Goal: Transaction & Acquisition: Purchase product/service

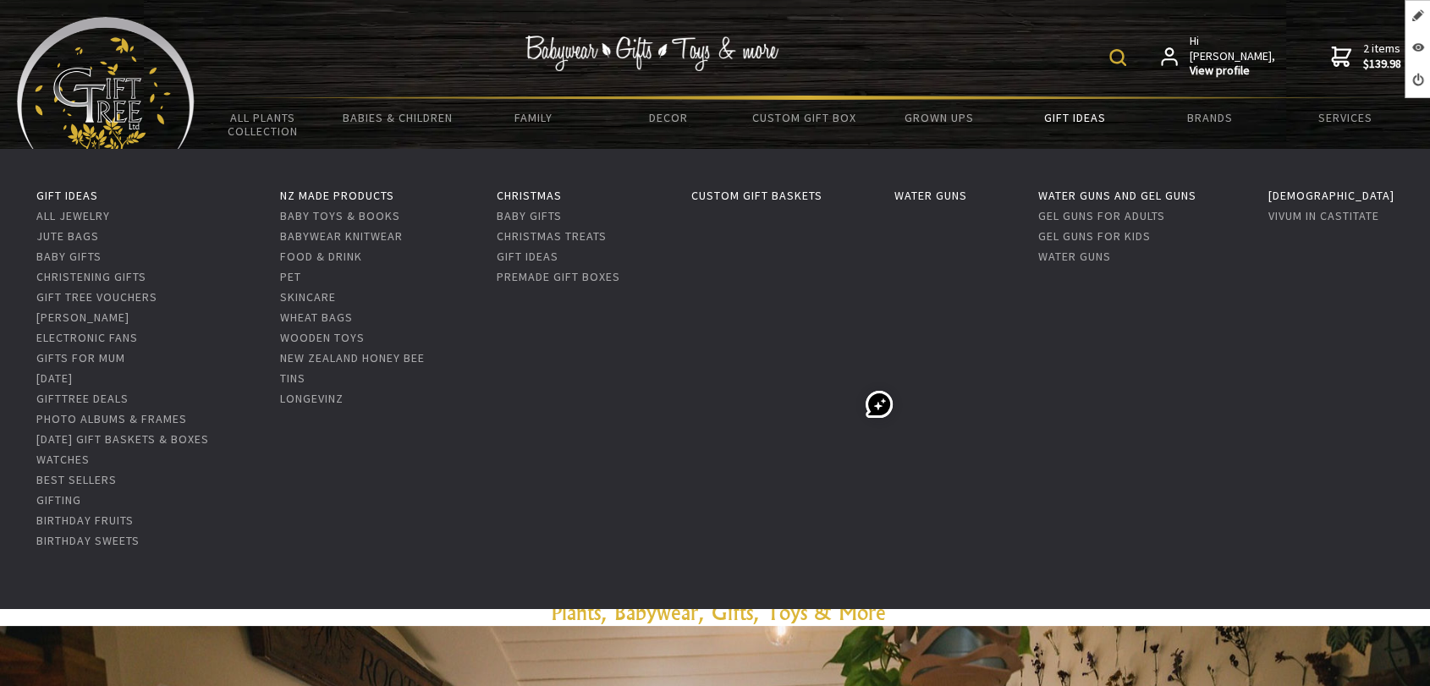
click at [1084, 123] on link "Gift Ideas" at bounding box center [1074, 118] width 135 height 36
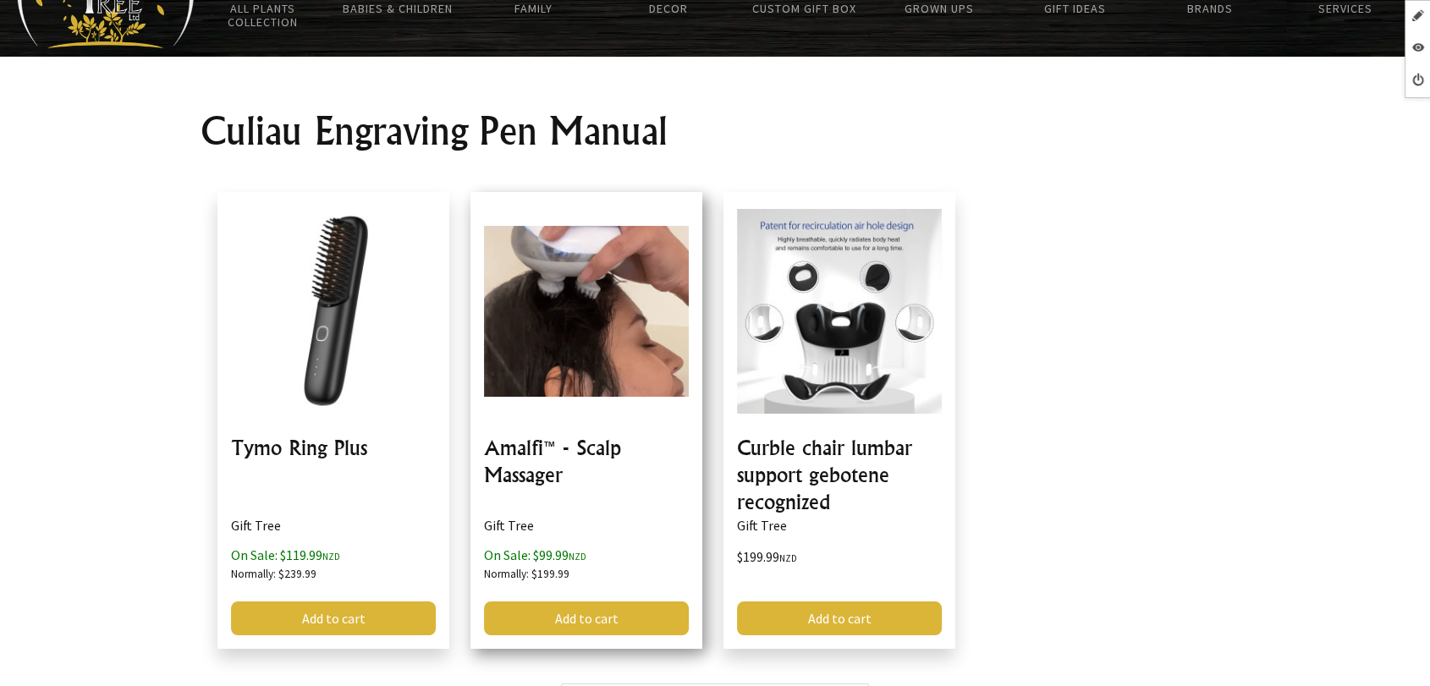
scroll to position [106, 0]
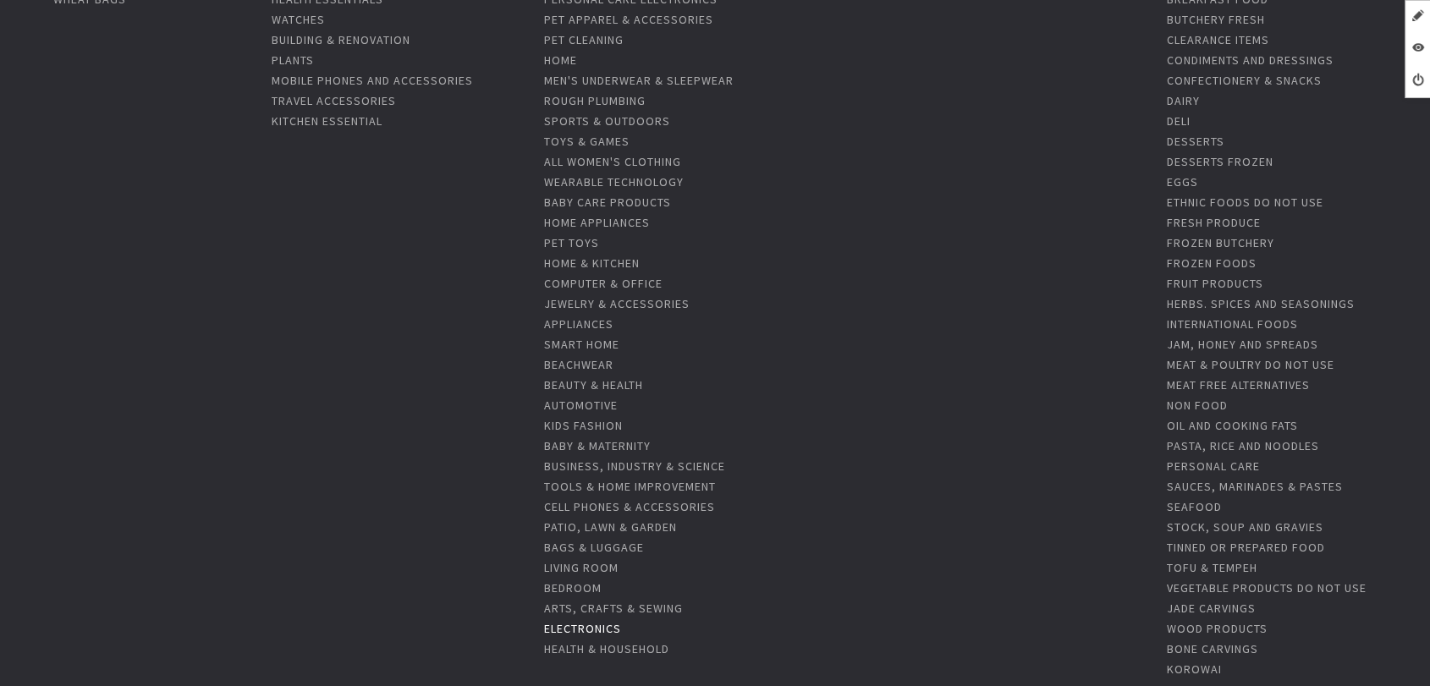
scroll to position [349, 0]
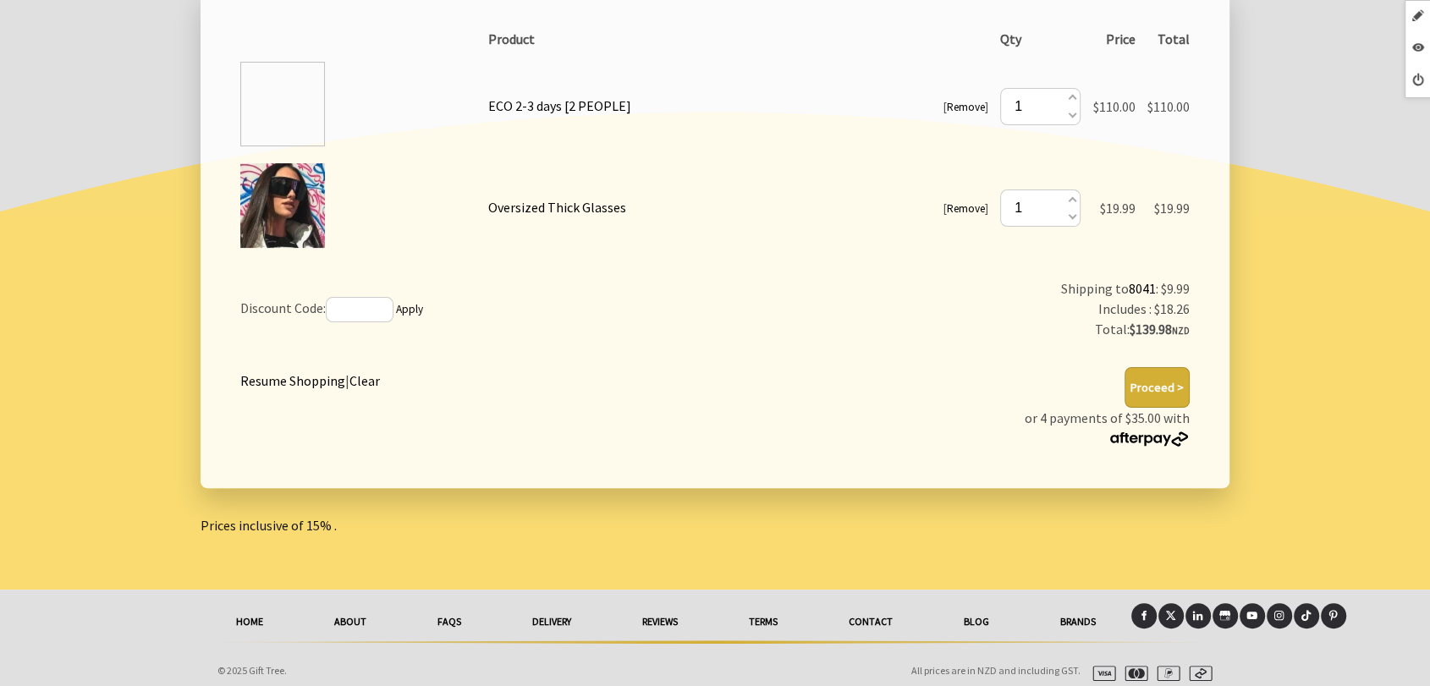
click at [957, 110] on link "Remove" at bounding box center [966, 107] width 38 height 14
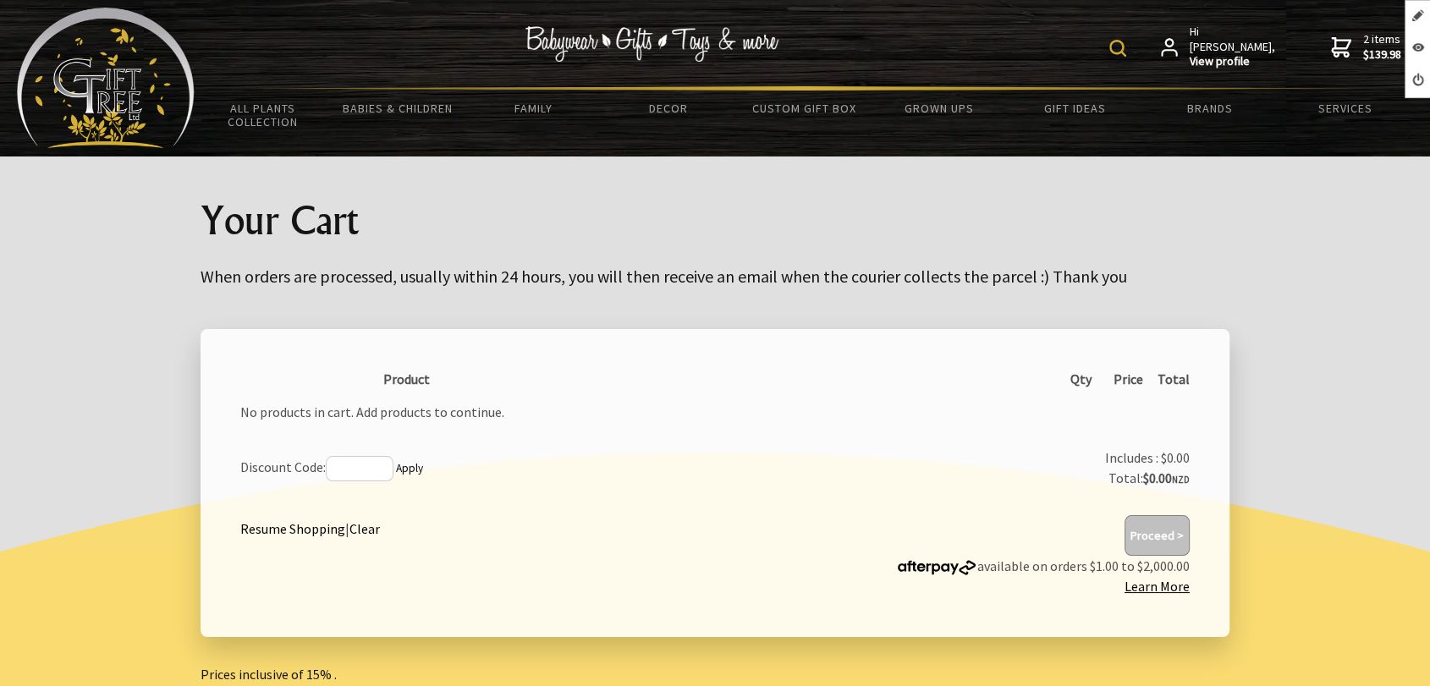
scroll to position [0, 0]
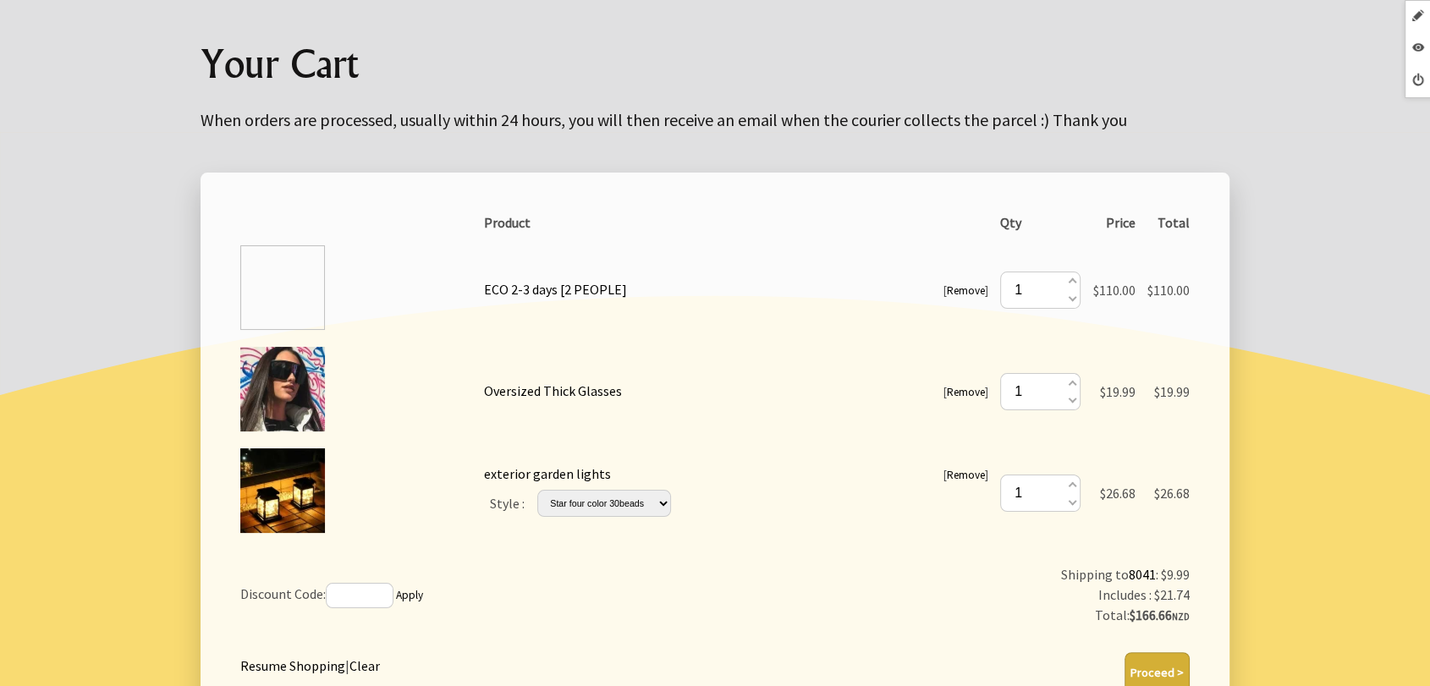
scroll to position [282, 0]
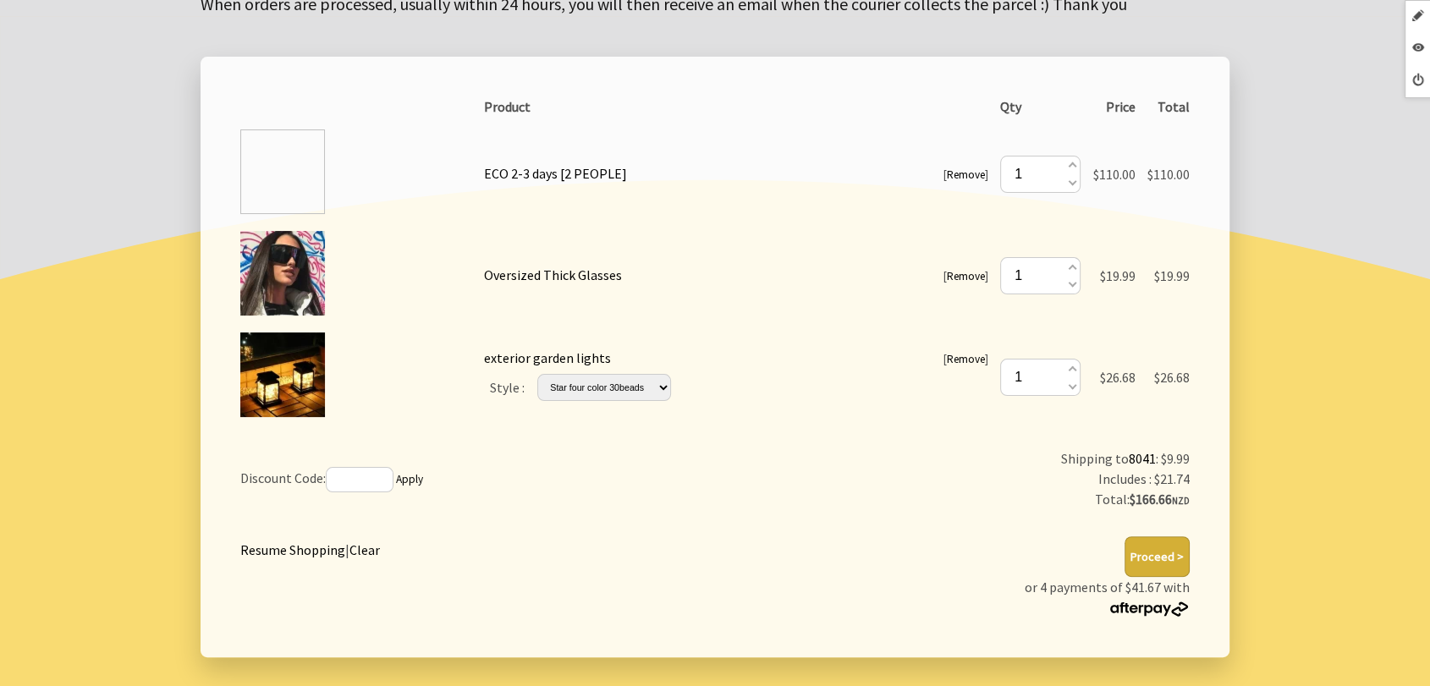
click at [963, 272] on link "Remove" at bounding box center [966, 276] width 38 height 14
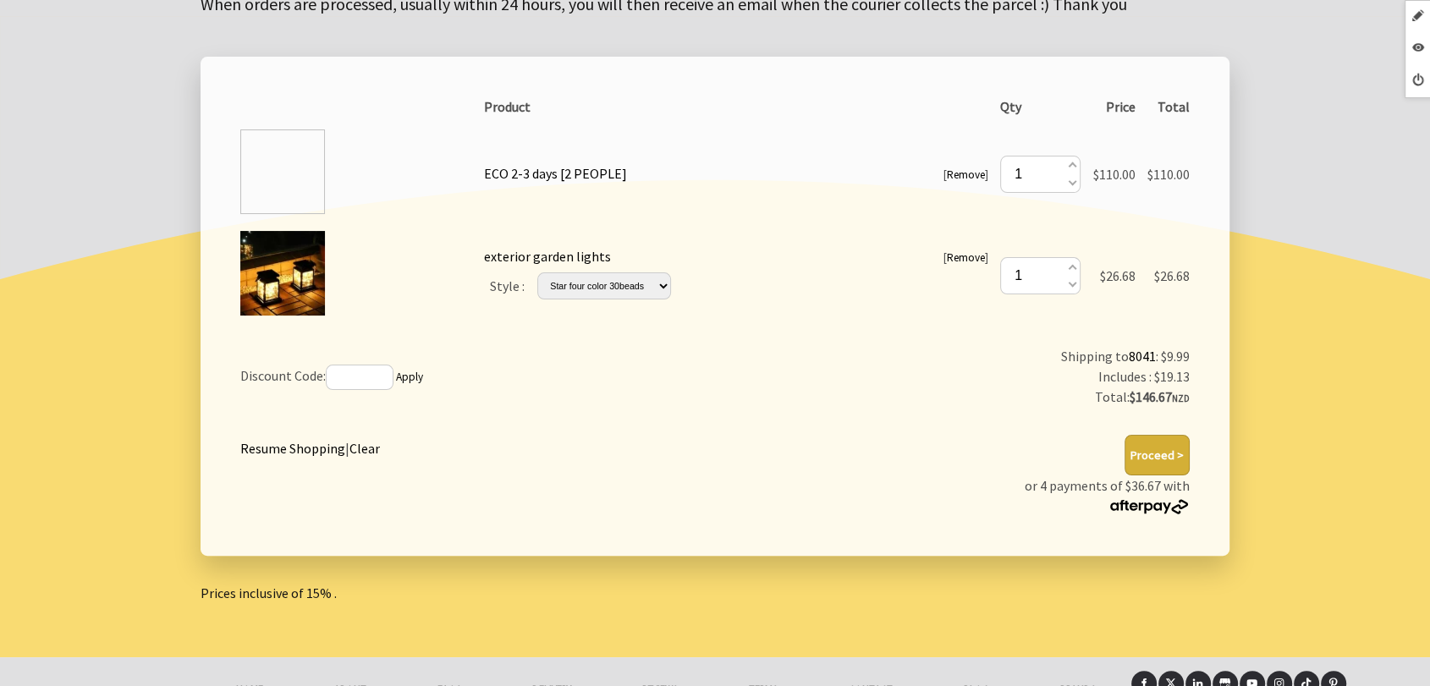
click at [950, 183] on div "[ Remove ]" at bounding box center [965, 174] width 45 height 22
click at [952, 178] on link "Remove" at bounding box center [966, 174] width 38 height 14
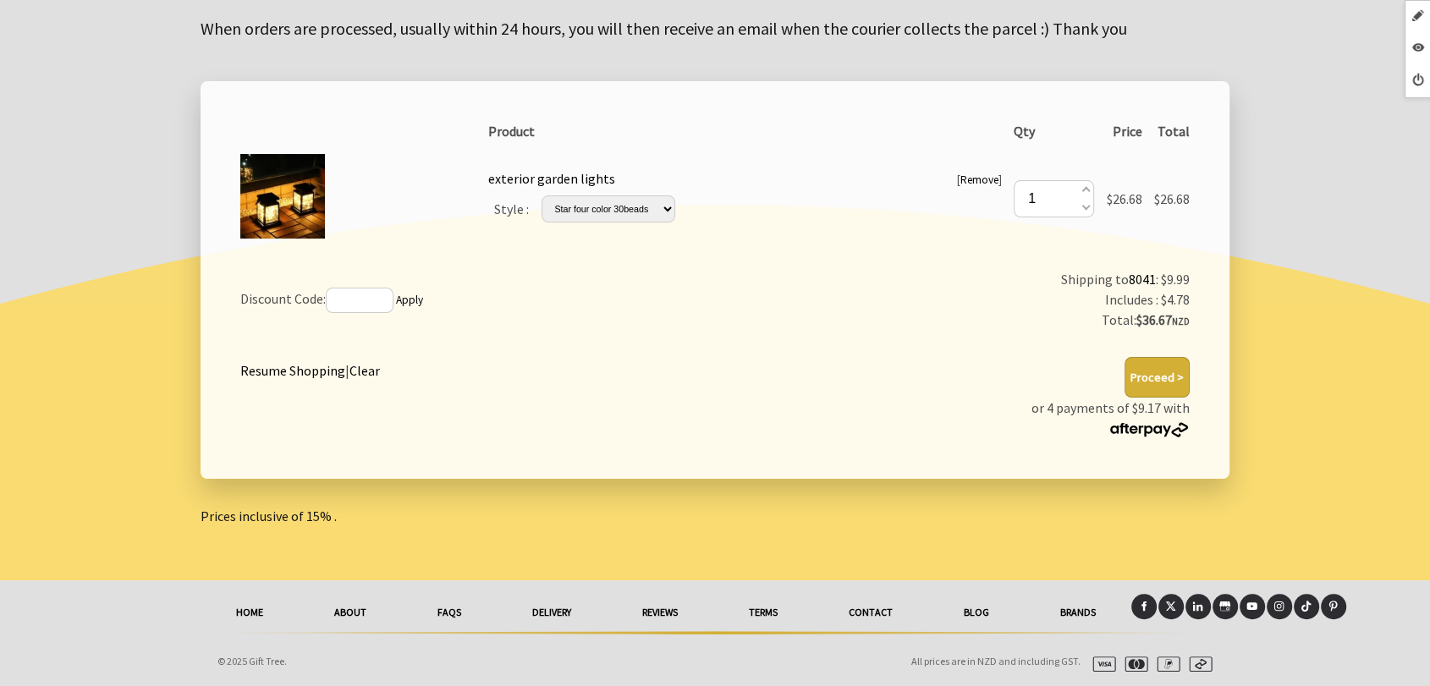
click at [1171, 374] on button "Proceed >" at bounding box center [1156, 377] width 65 height 41
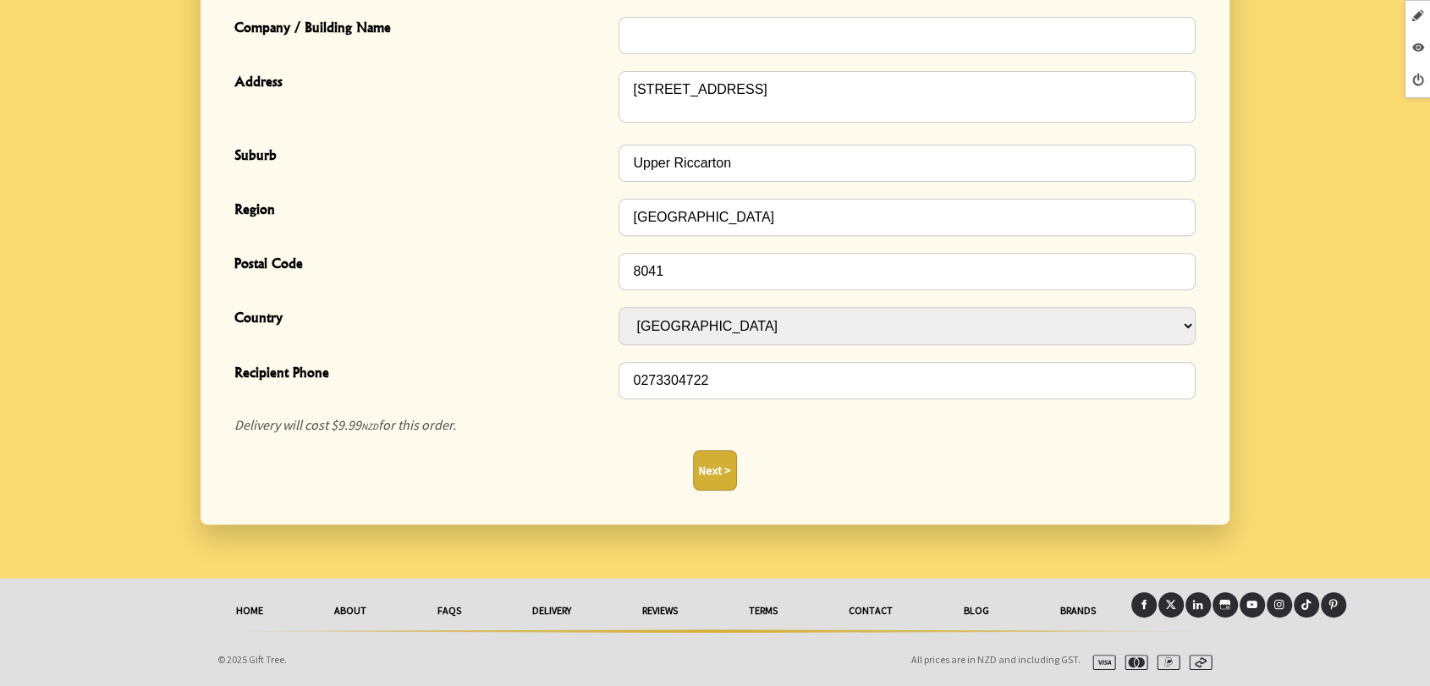
click at [733, 468] on button "Next >" at bounding box center [715, 470] width 44 height 41
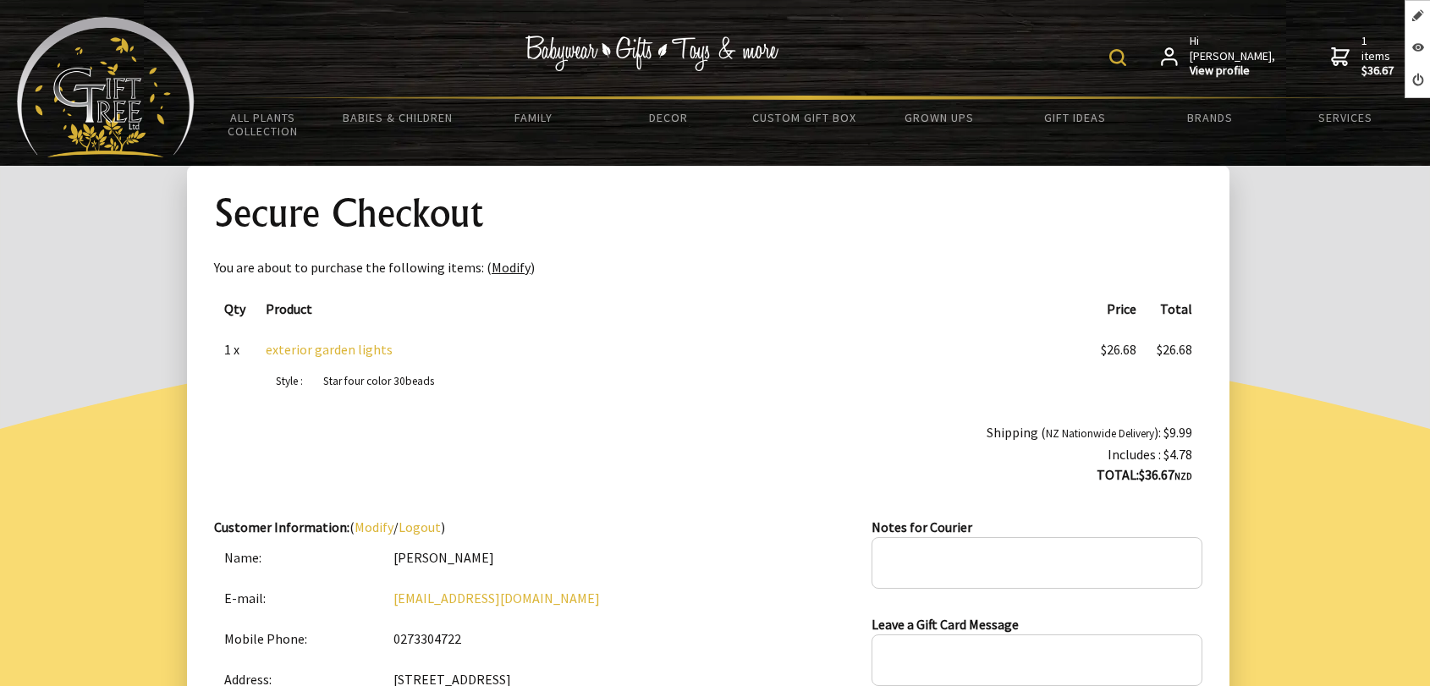
scroll to position [469, 0]
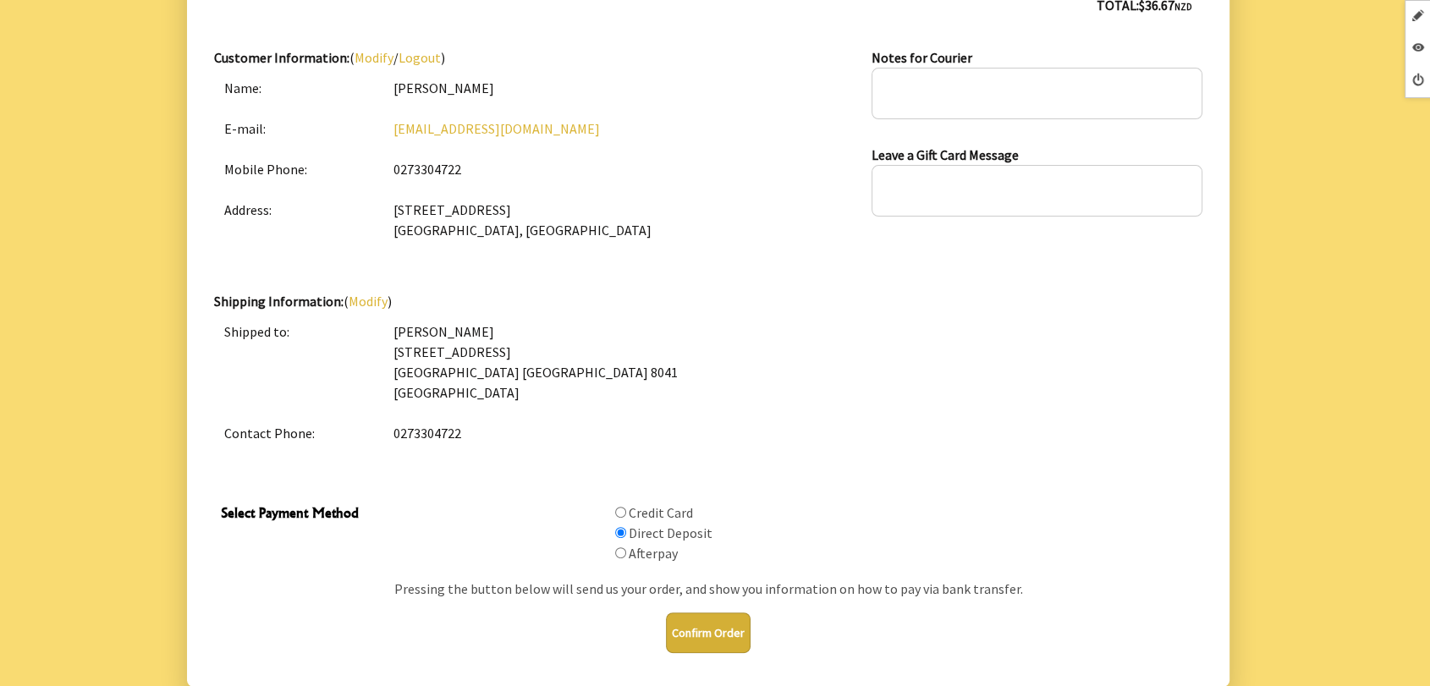
click at [714, 630] on button "Confirm Order" at bounding box center [708, 632] width 85 height 41
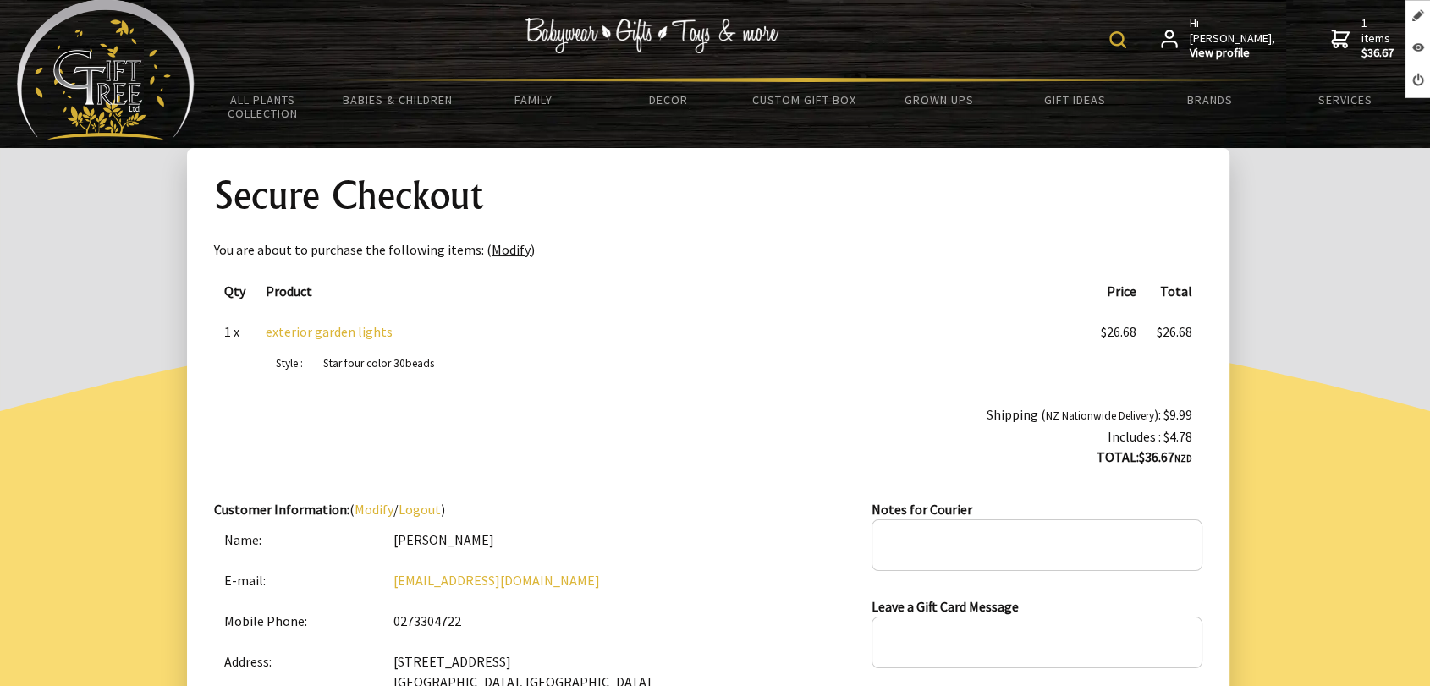
scroll to position [0, 0]
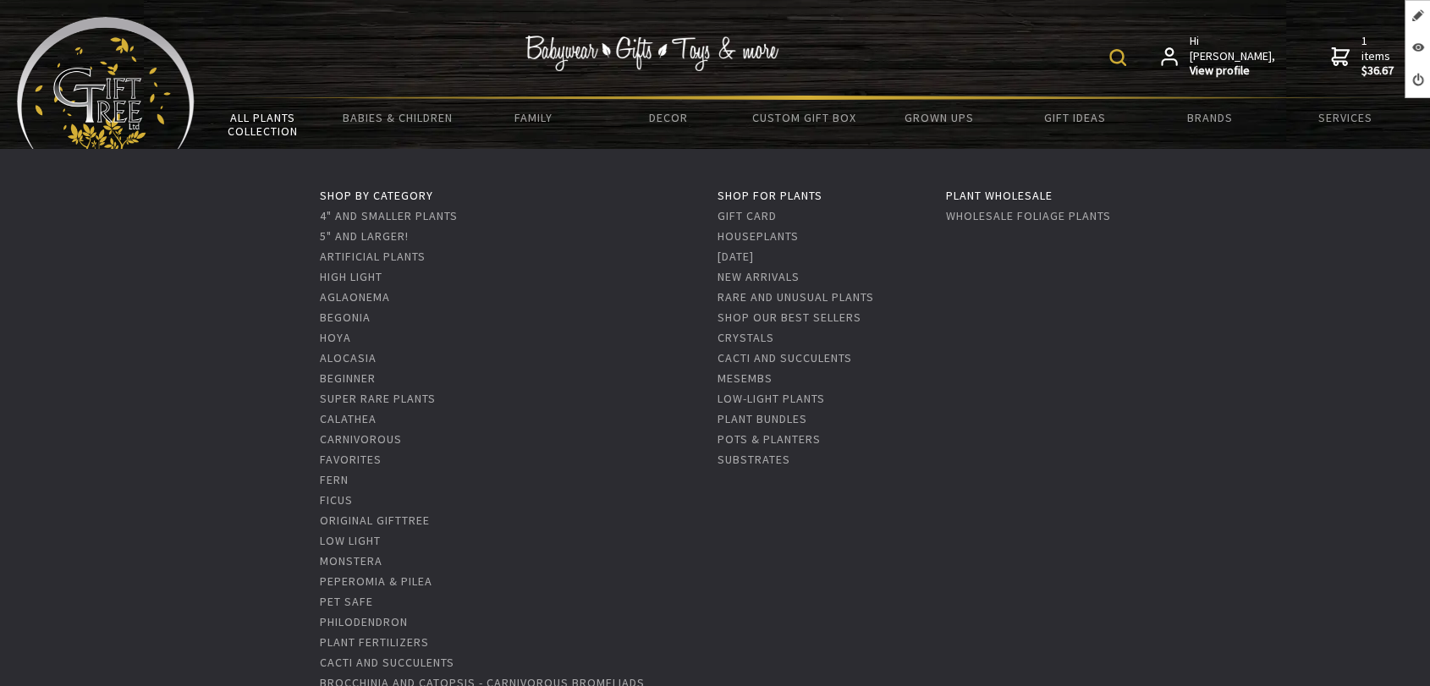
click at [292, 135] on link "All Plants Collection" at bounding box center [262, 124] width 135 height 49
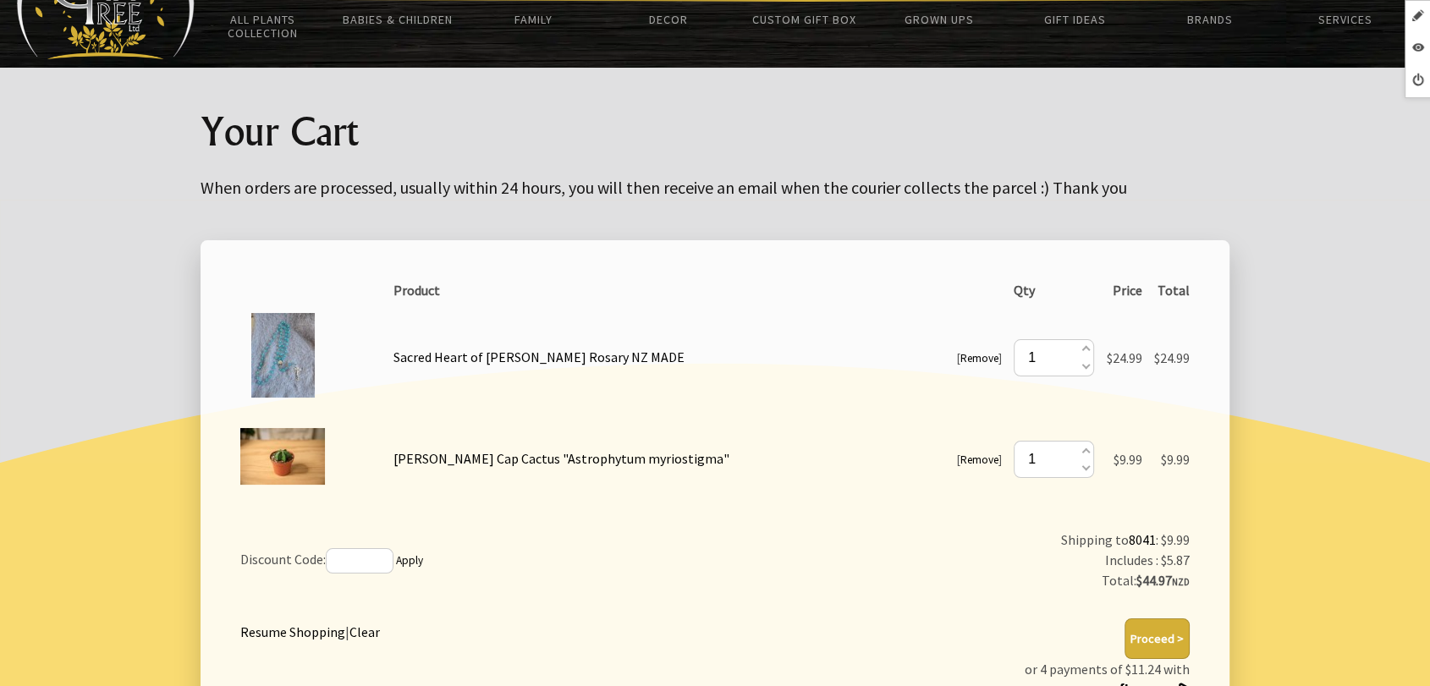
scroll to position [94, 0]
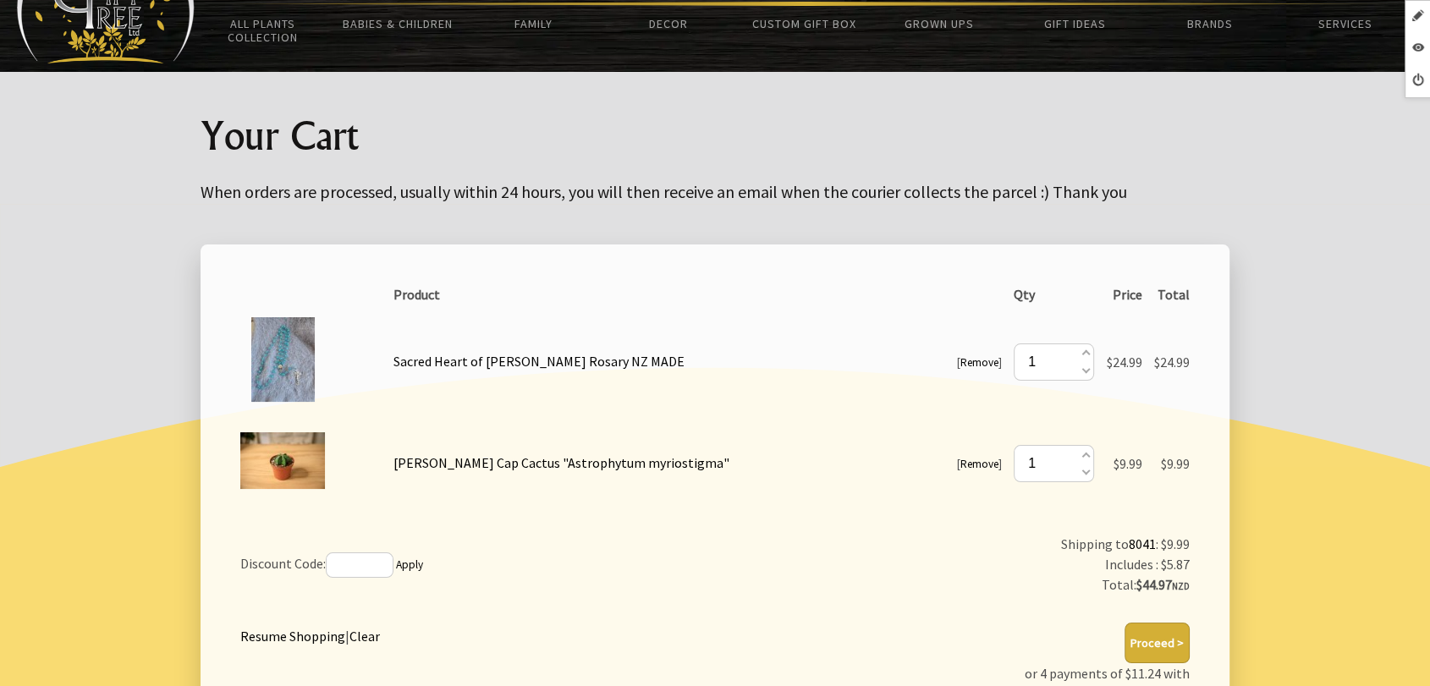
click at [985, 365] on link "Remove" at bounding box center [979, 362] width 38 height 14
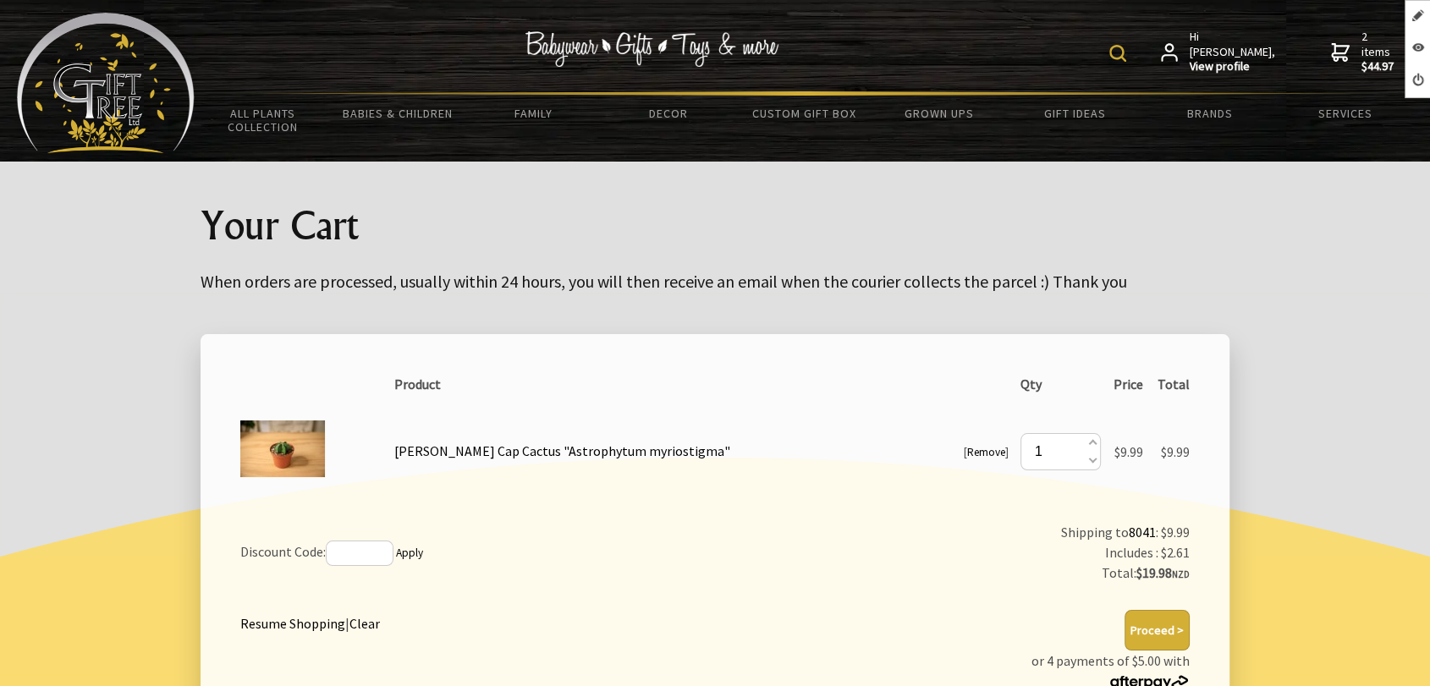
scroll to position [0, 0]
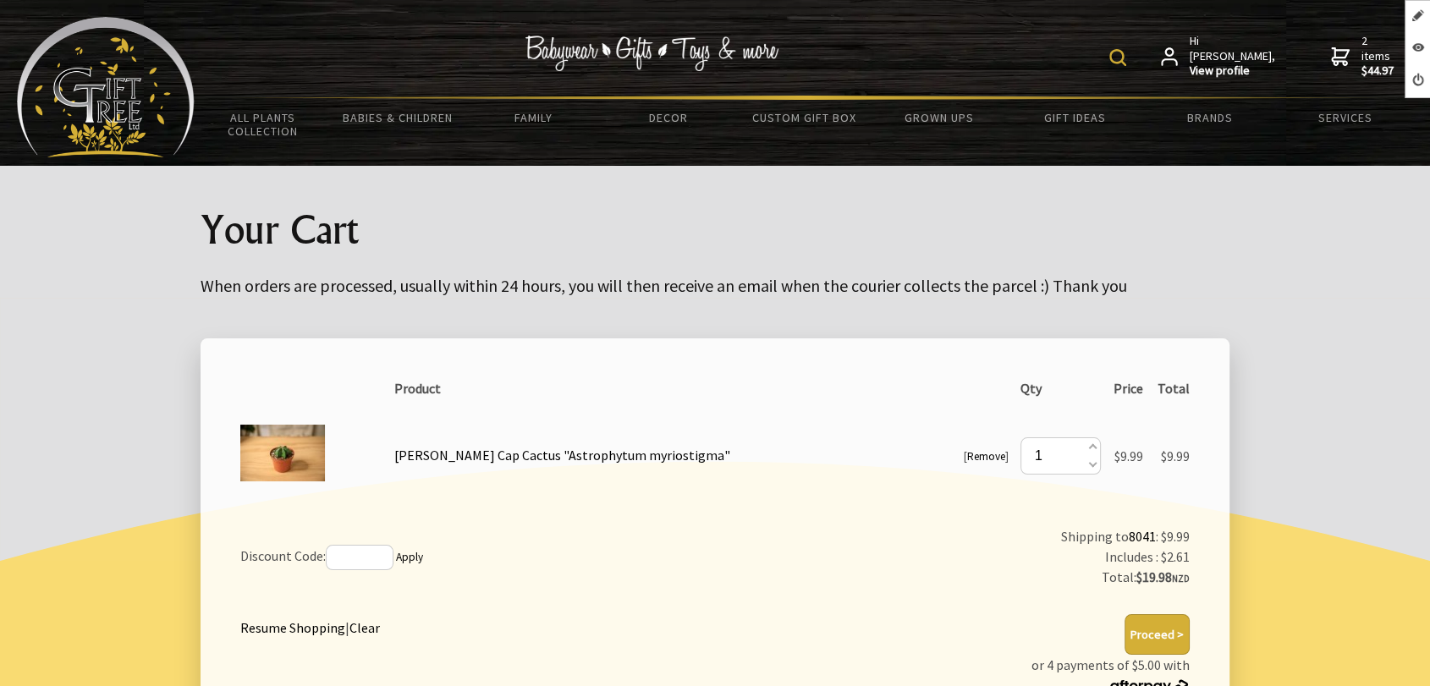
click at [132, 81] on img at bounding box center [106, 87] width 178 height 140
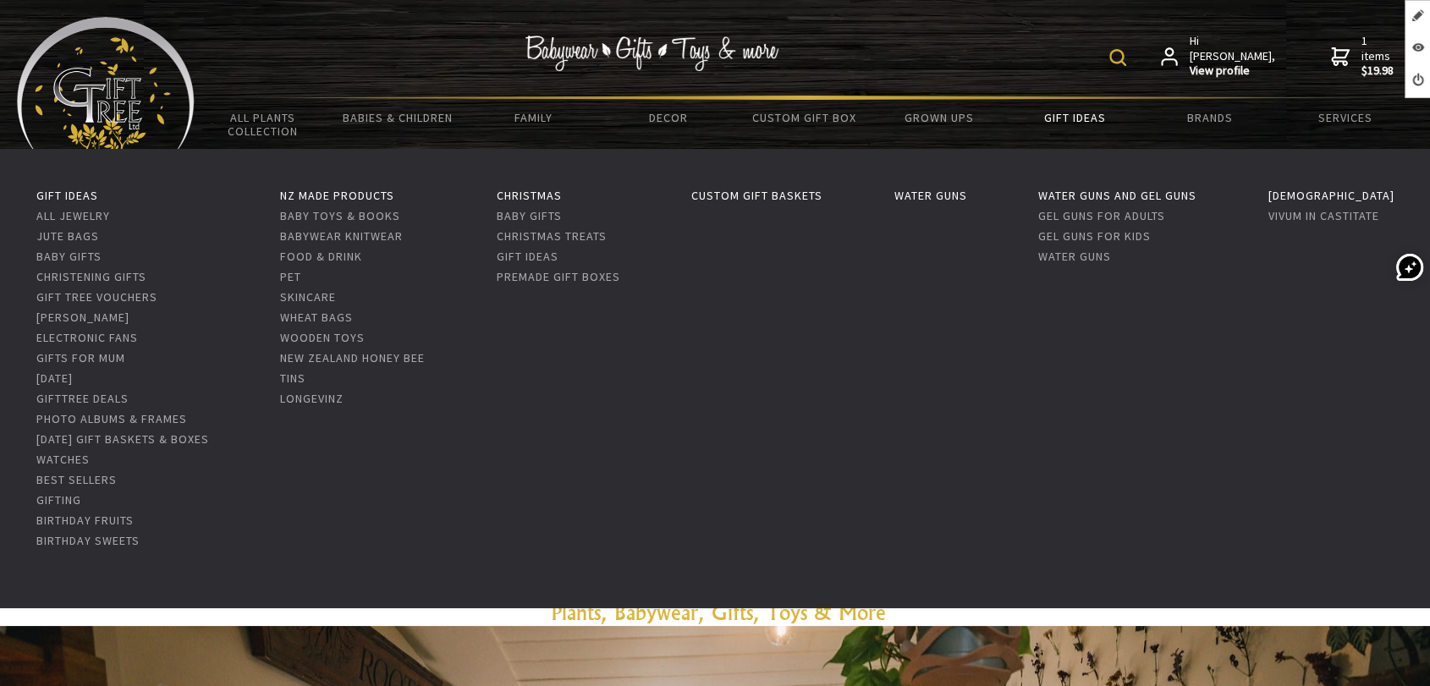
click at [1085, 118] on link "Gift Ideas" at bounding box center [1074, 118] width 135 height 36
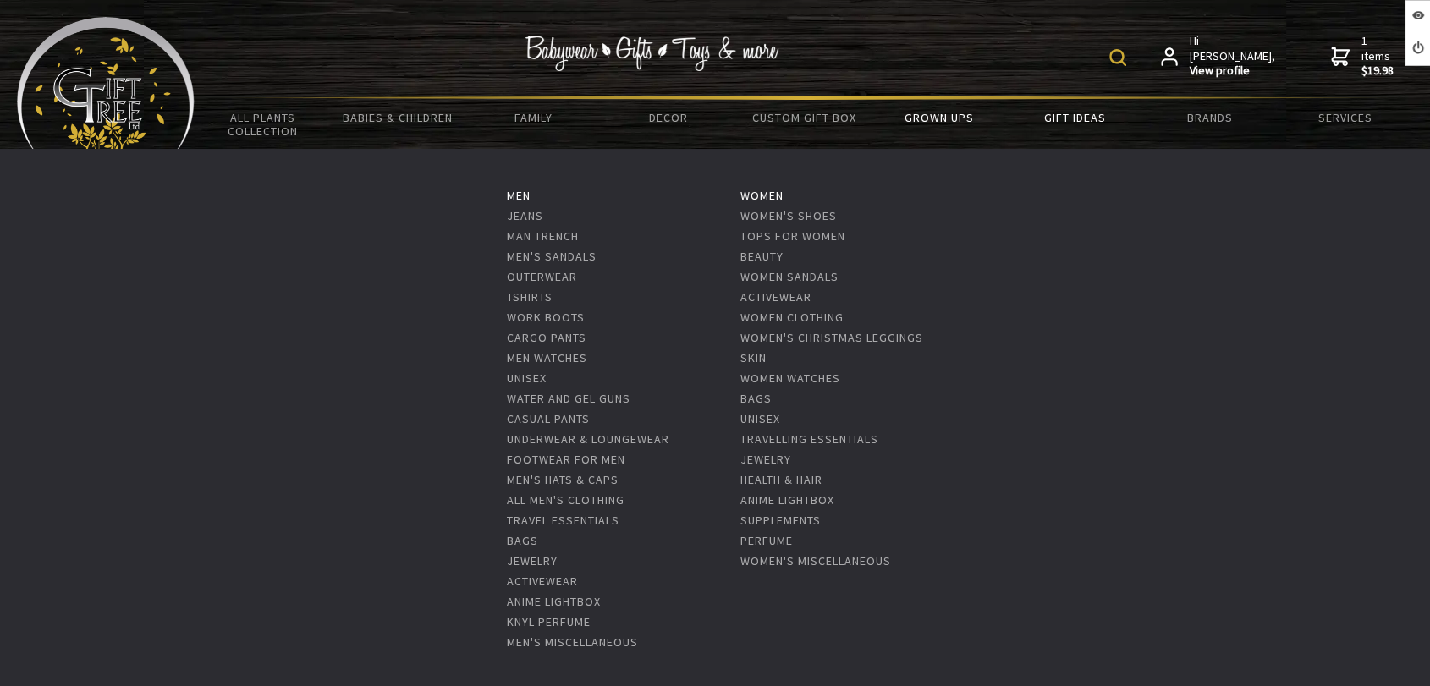
click at [925, 129] on link "Grown Ups" at bounding box center [938, 118] width 135 height 36
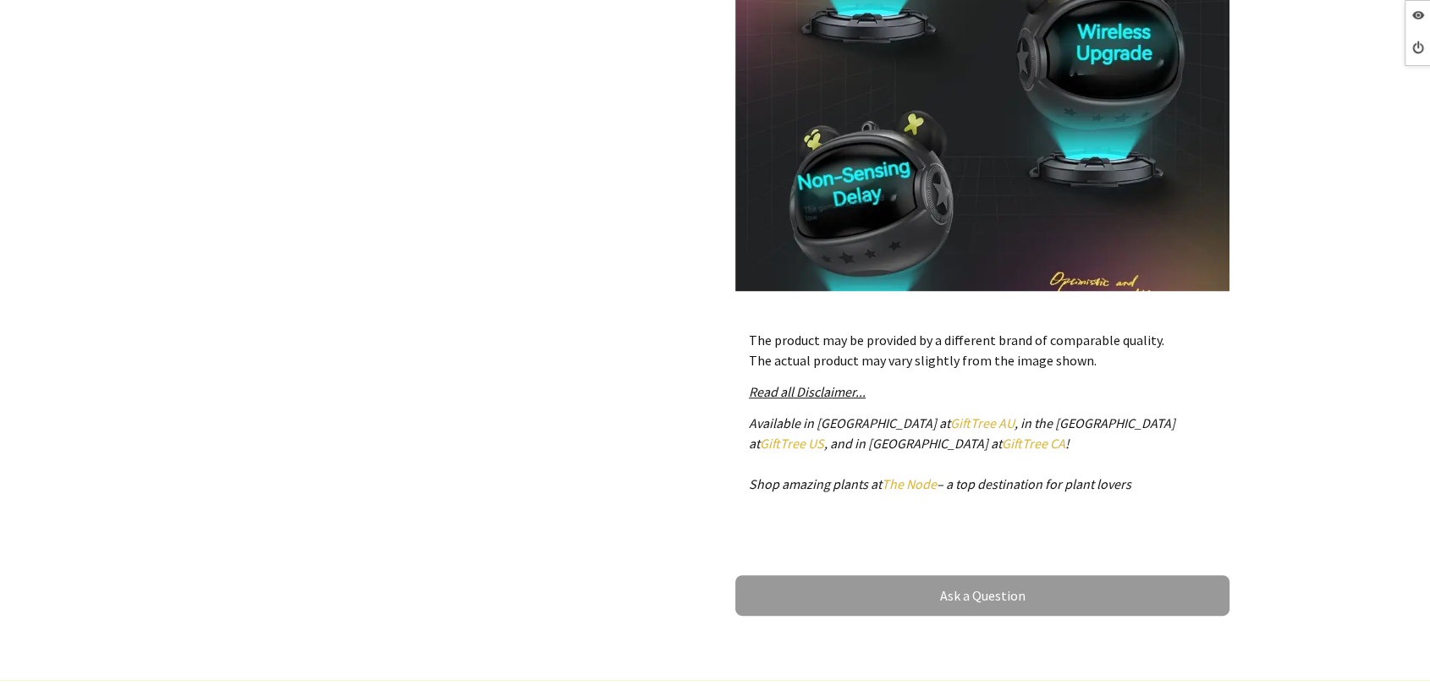
scroll to position [1974, 0]
